Goal: Entertainment & Leisure: Consume media (video, audio)

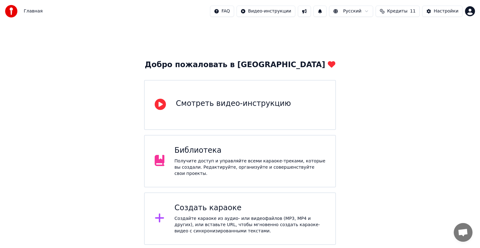
click at [268, 155] on div "Библиотека" at bounding box center [249, 151] width 151 height 10
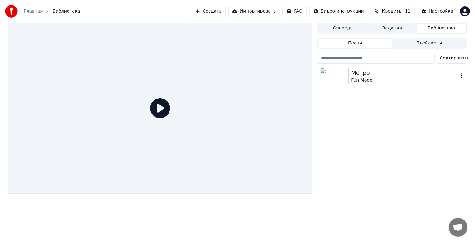
click at [380, 80] on div "Fun Mode" at bounding box center [404, 80] width 107 height 6
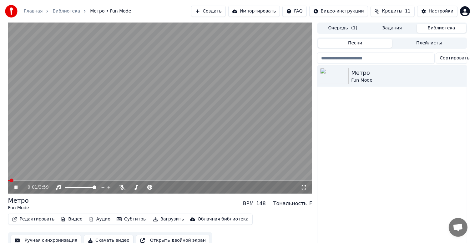
click at [306, 190] on div "0:01 / 3:59" at bounding box center [160, 187] width 299 height 6
click at [304, 189] on icon at bounding box center [304, 187] width 6 height 5
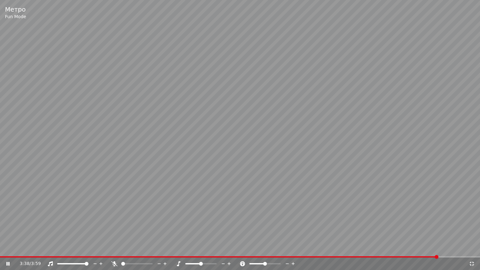
click at [471, 248] on icon at bounding box center [472, 263] width 6 height 5
